Goal: Find contact information: Find contact information

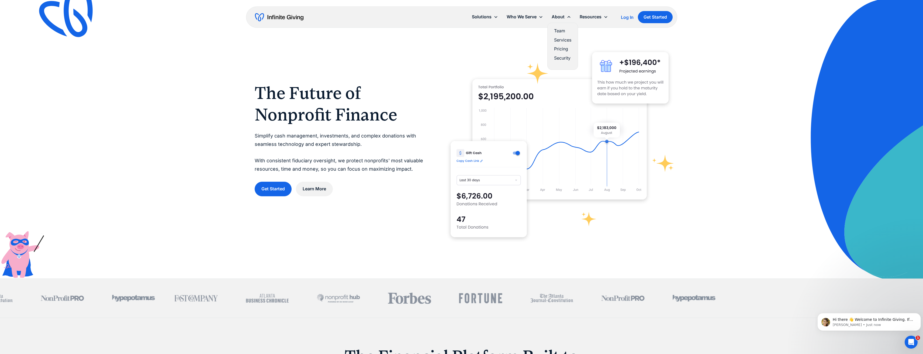
click at [562, 32] on link "Team" at bounding box center [562, 30] width 17 height 7
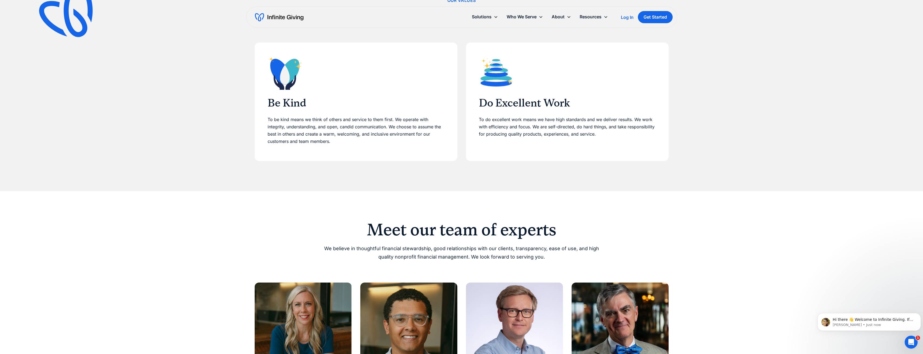
scroll to position [404, 0]
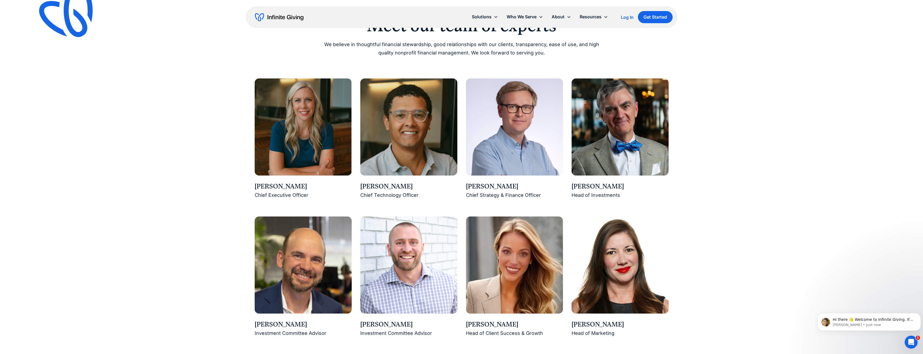
click at [300, 135] on img at bounding box center [303, 126] width 97 height 97
click at [297, 183] on div "[PERSON_NAME]" at bounding box center [303, 186] width 97 height 9
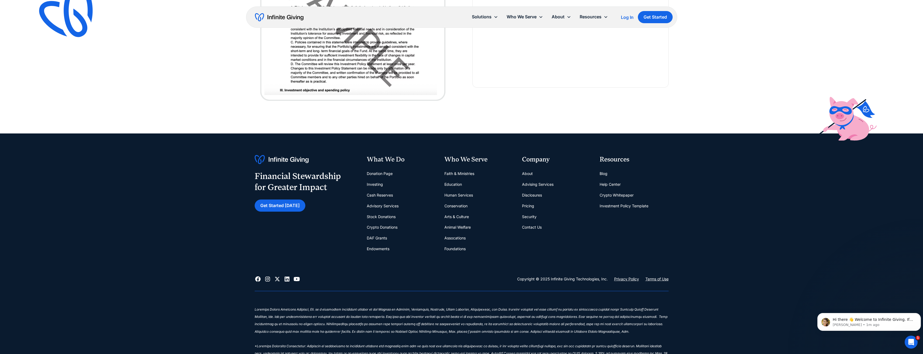
scroll to position [1600, 0]
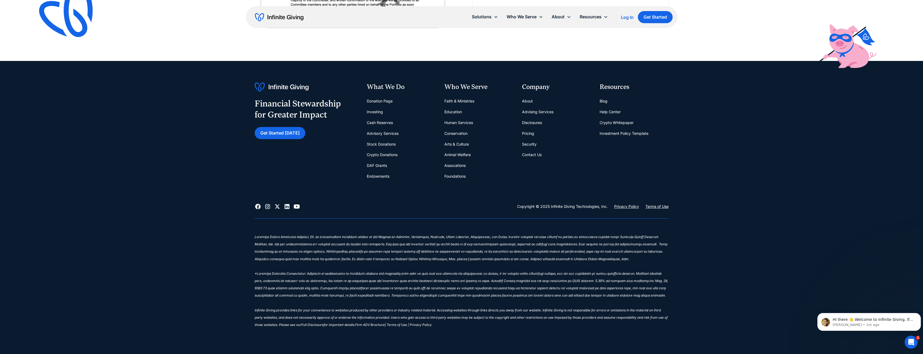
click at [529, 154] on link "Contact Us" at bounding box center [532, 154] width 20 height 11
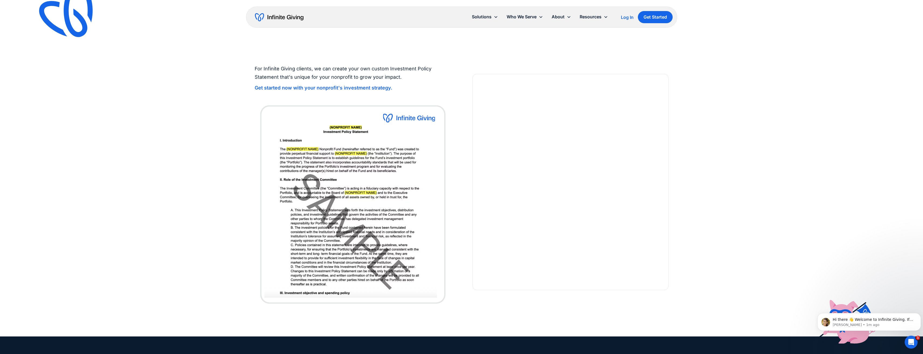
scroll to position [189, 0]
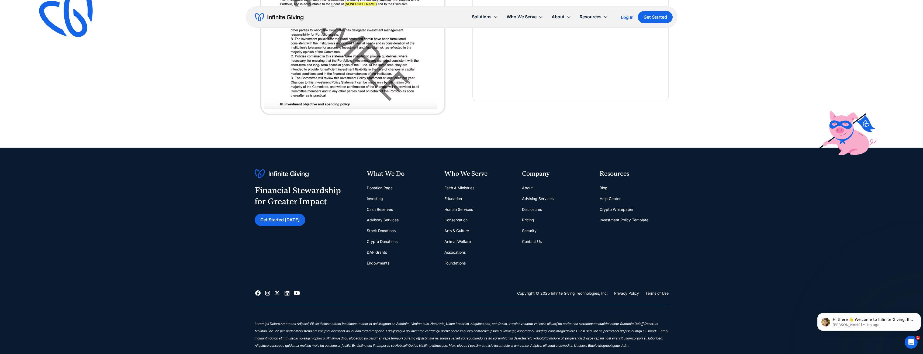
click at [268, 292] on icon at bounding box center [267, 293] width 5 height 5
